Goal: Obtain resource: Download file/media

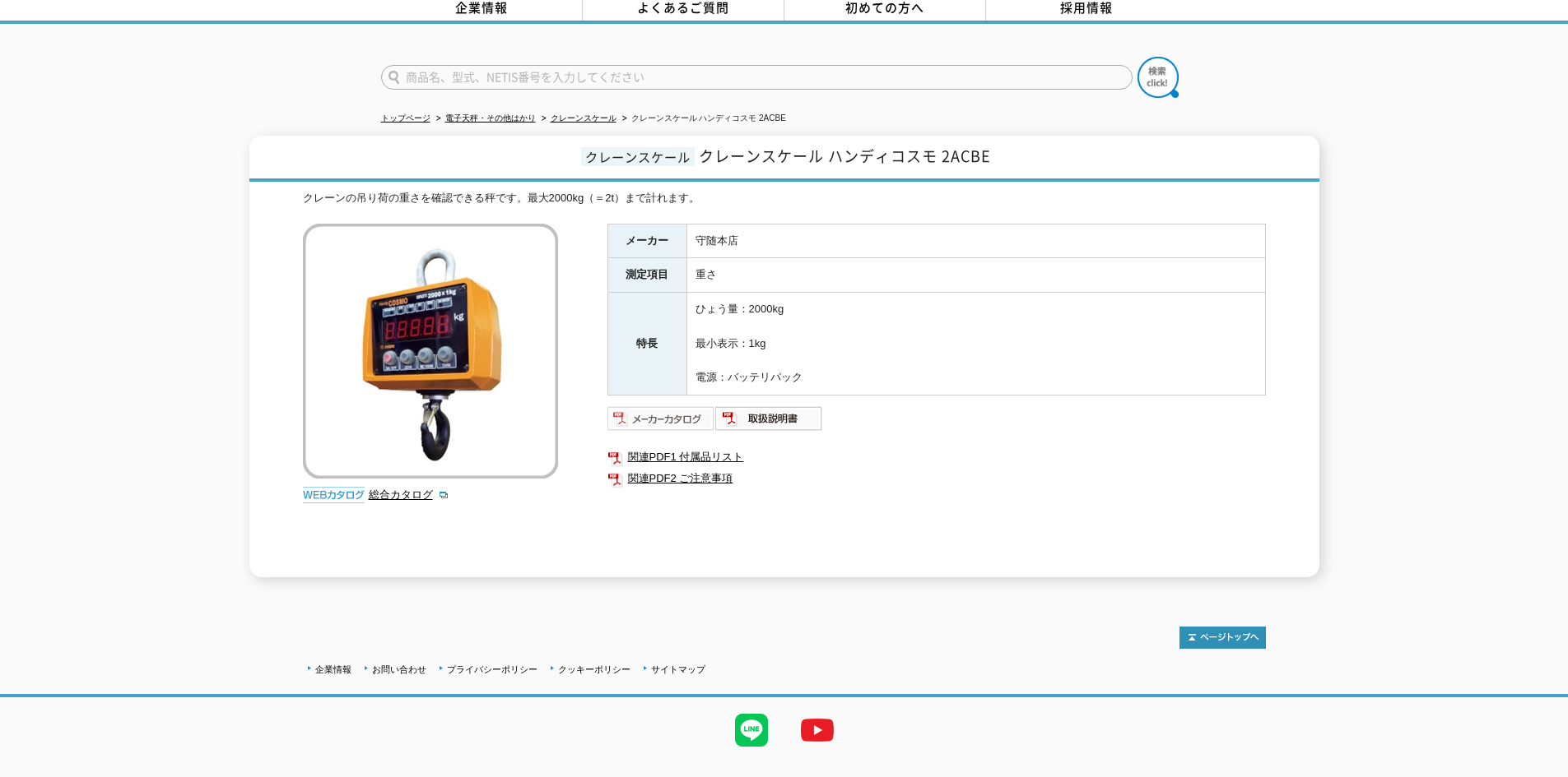
click at [690, 406] on img at bounding box center [660, 419] width 108 height 27
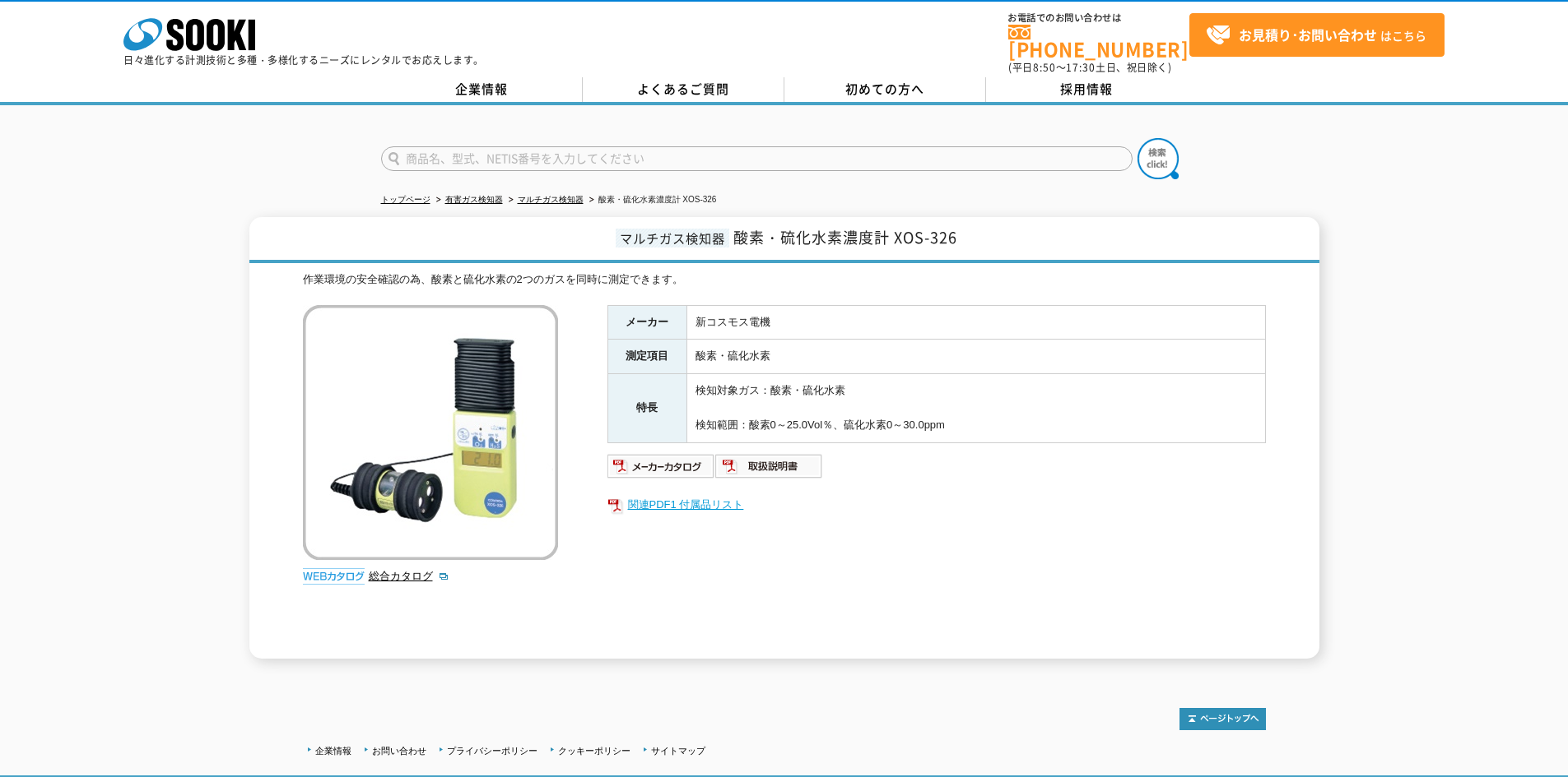
scroll to position [106, 0]
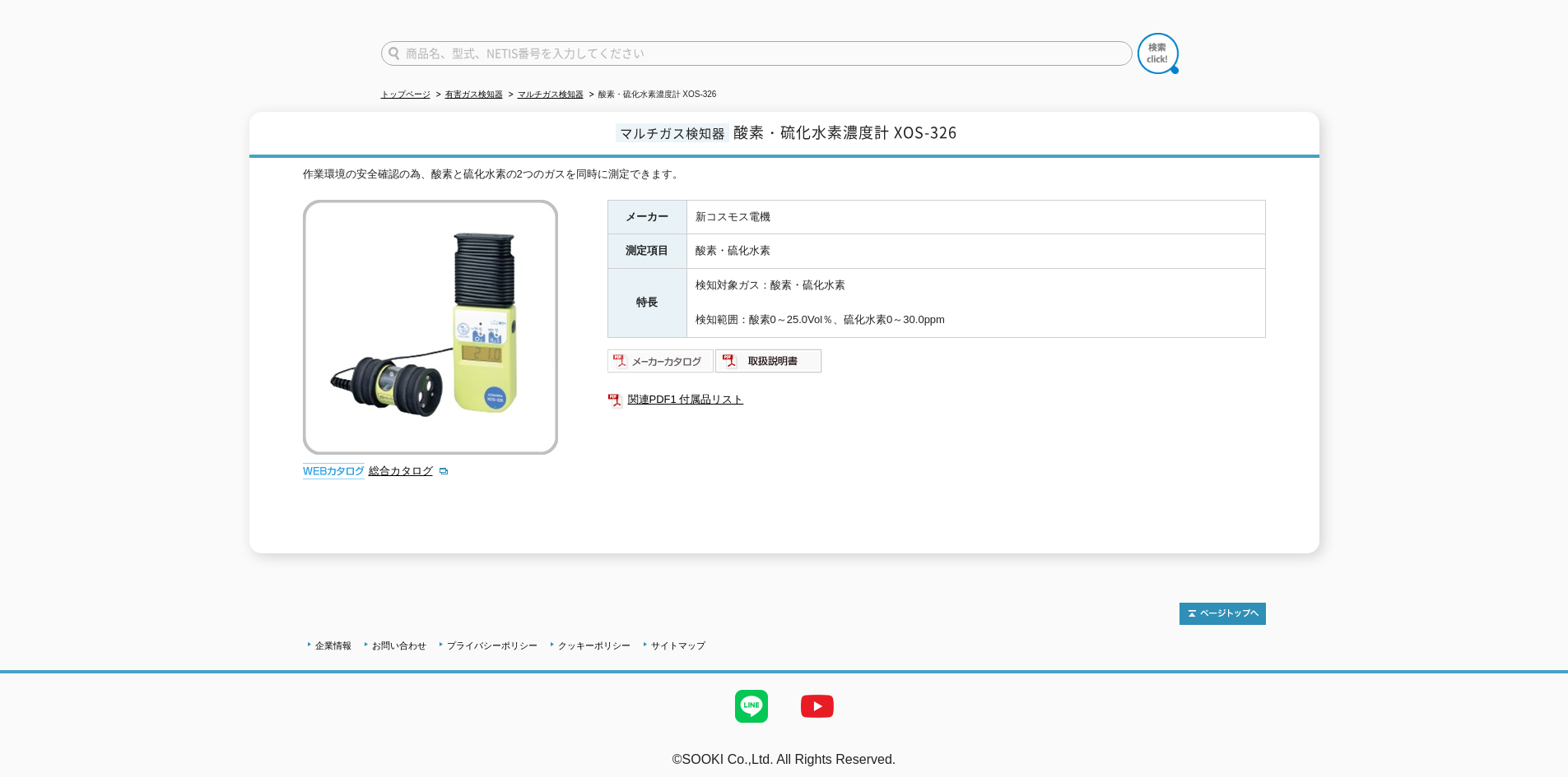
click at [665, 350] on img at bounding box center [660, 361] width 108 height 27
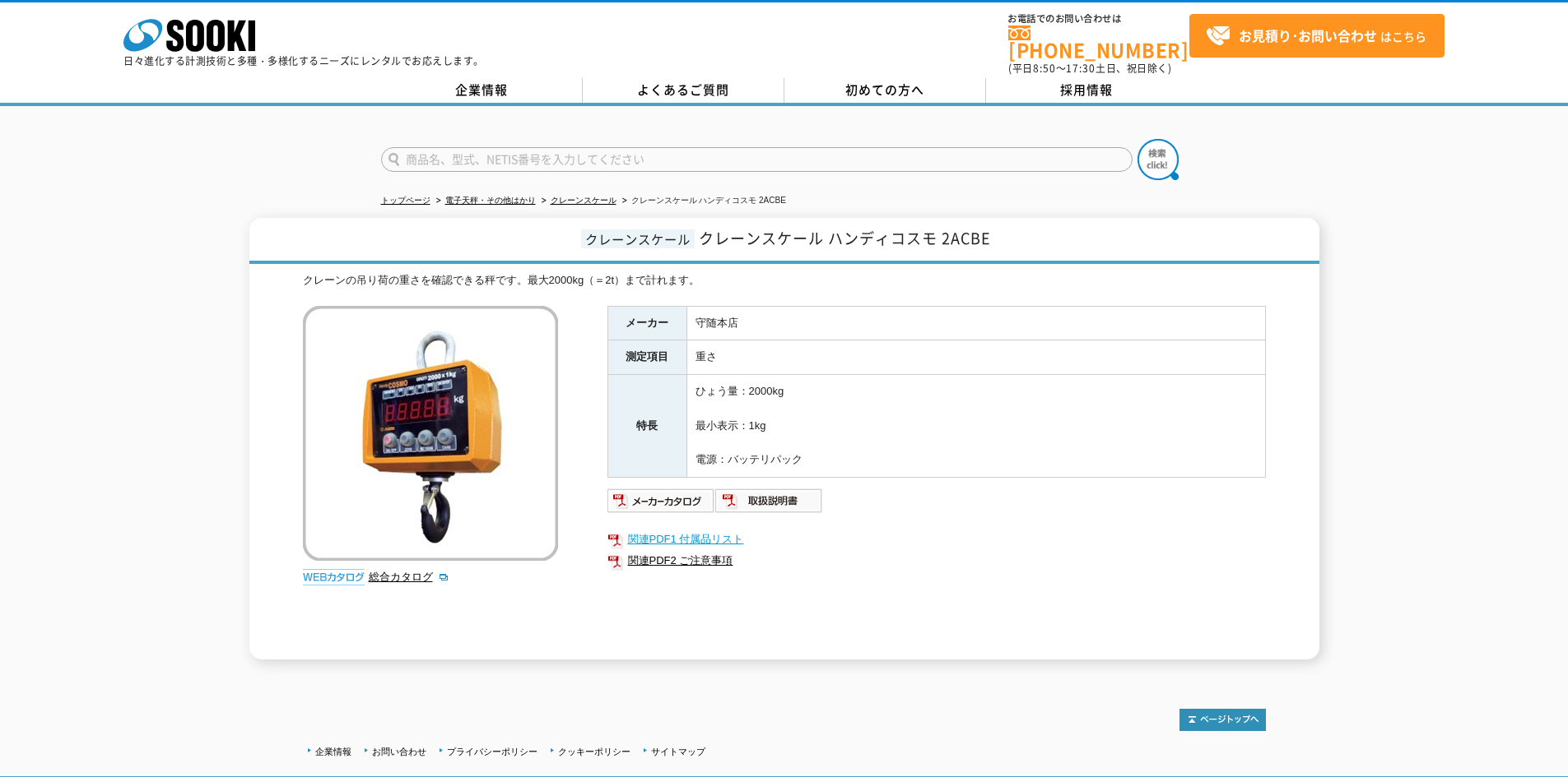
click at [686, 529] on link "関連PDF1 付属品リスト" at bounding box center [936, 540] width 659 height 22
click at [685, 529] on link "関連PDF1 付属品リスト" at bounding box center [936, 540] width 659 height 22
